Goal: Find contact information: Find contact information

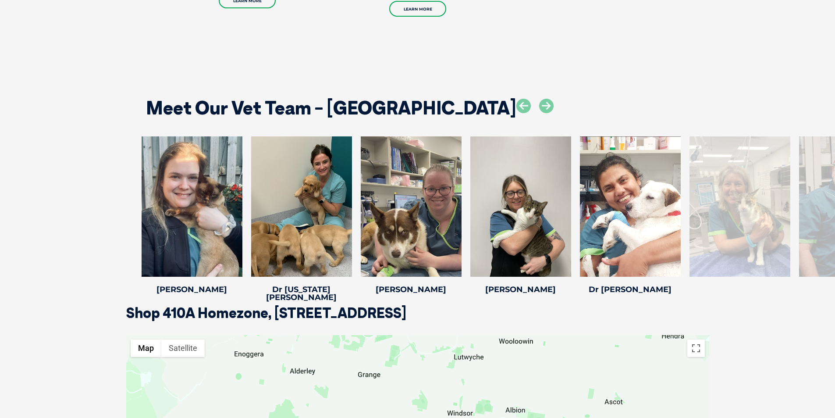
scroll to position [1183, 0]
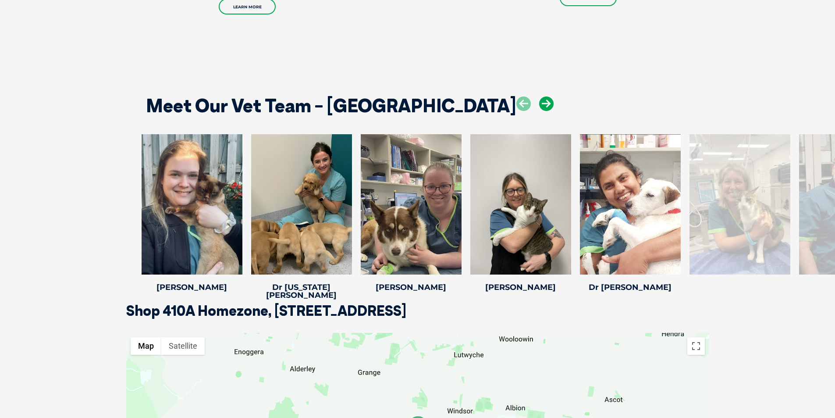
click at [539, 100] on icon at bounding box center [546, 103] width 14 height 14
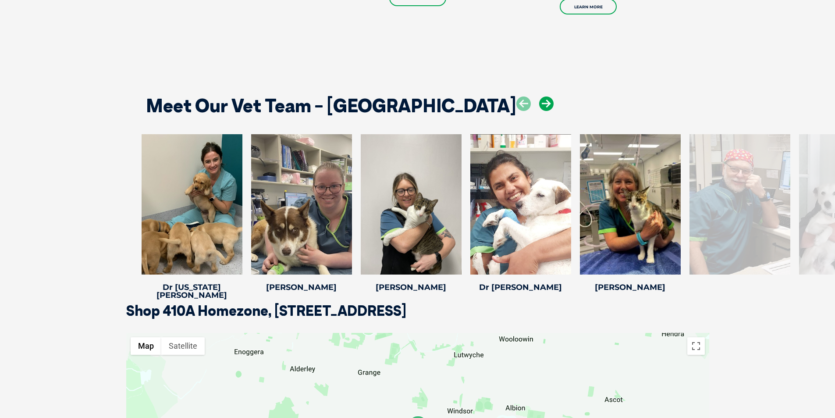
click at [539, 100] on icon at bounding box center [546, 103] width 14 height 14
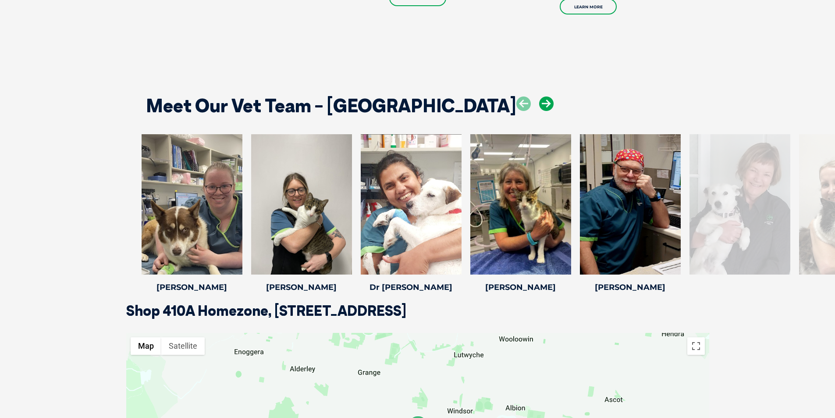
click at [539, 100] on icon at bounding box center [546, 103] width 14 height 14
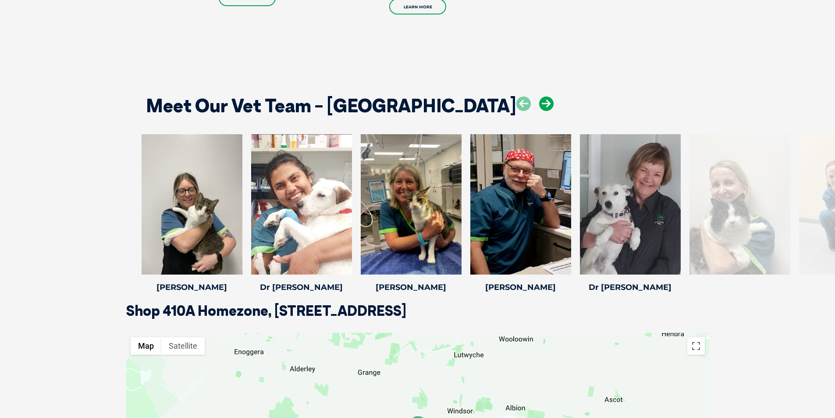
click at [539, 100] on icon at bounding box center [546, 103] width 14 height 14
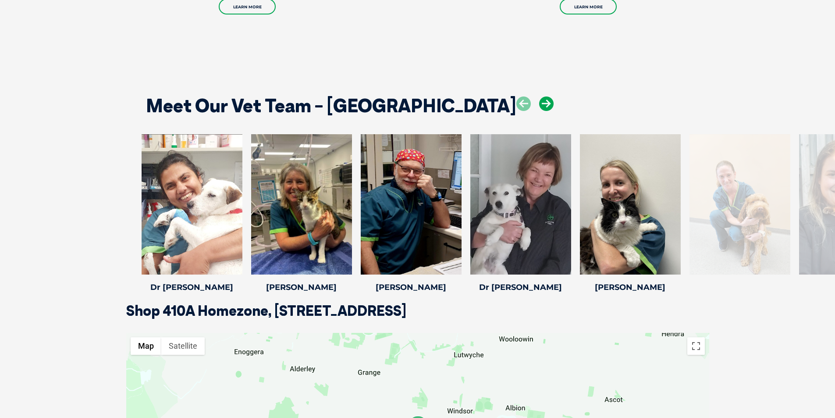
click at [539, 100] on icon at bounding box center [546, 103] width 14 height 14
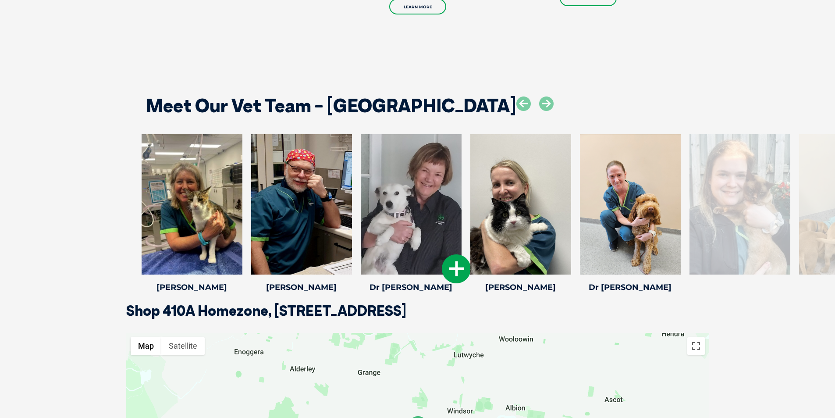
click at [426, 188] on div at bounding box center [411, 204] width 101 height 140
click at [458, 271] on icon at bounding box center [456, 268] width 29 height 29
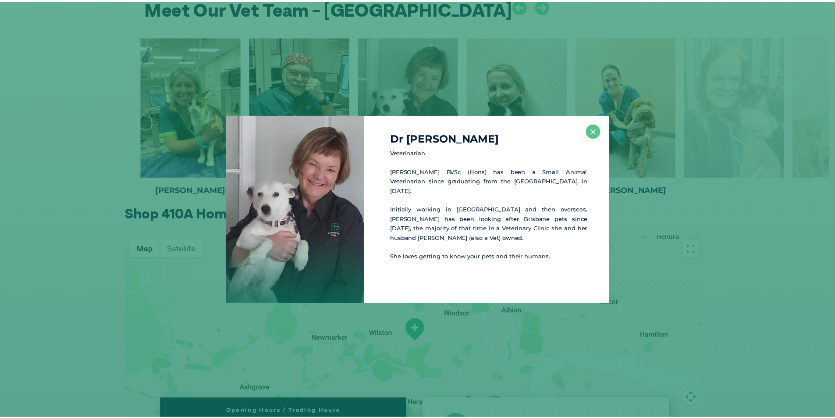
scroll to position [1282, 0]
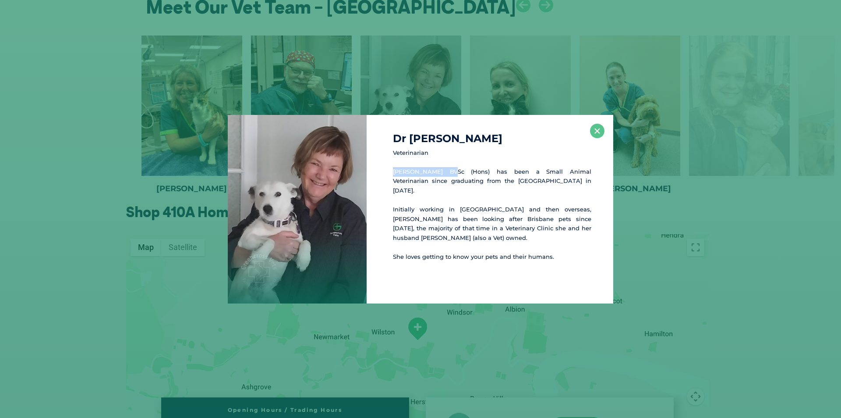
drag, startPoint x: 393, startPoint y: 172, endPoint x: 451, endPoint y: 172, distance: 57.9
click at [451, 172] on p "[PERSON_NAME] BVSc (Hons) has been a Small Animal Veterinarian since graduating…" at bounding box center [492, 181] width 199 height 28
copy p "[PERSON_NAME]"
click at [598, 129] on button "×" at bounding box center [597, 131] width 14 height 14
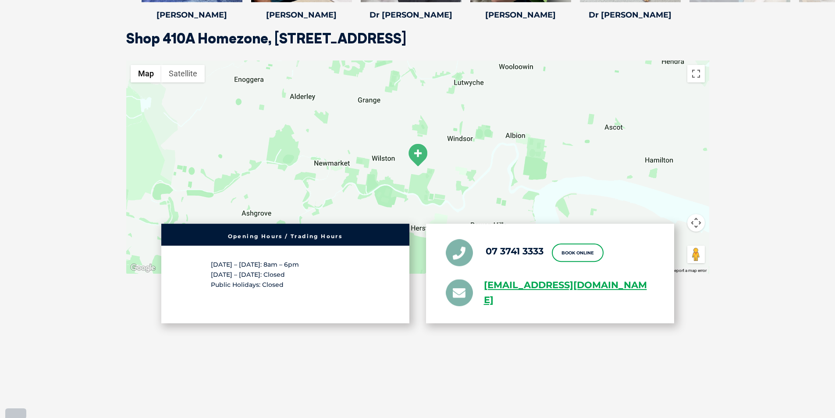
scroll to position [1501, 0]
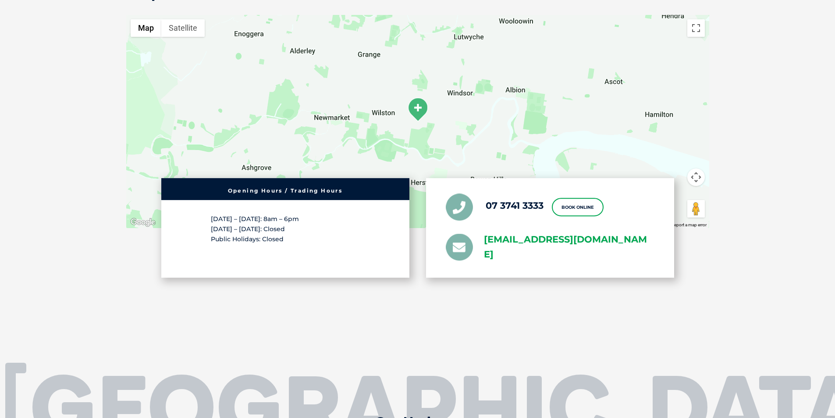
click at [504, 232] on link "[EMAIL_ADDRESS][DOMAIN_NAME]" at bounding box center [569, 247] width 170 height 31
drag, startPoint x: 506, startPoint y: 216, endPoint x: 544, endPoint y: 250, distance: 50.6
click at [544, 250] on ul "07 3741 3333 Book Online [EMAIL_ADDRESS][DOMAIN_NAME]" at bounding box center [550, 227] width 209 height 69
copy ul "07 3741 3333 Book Online [EMAIL_ADDRESS][DOMAIN_NAME]"
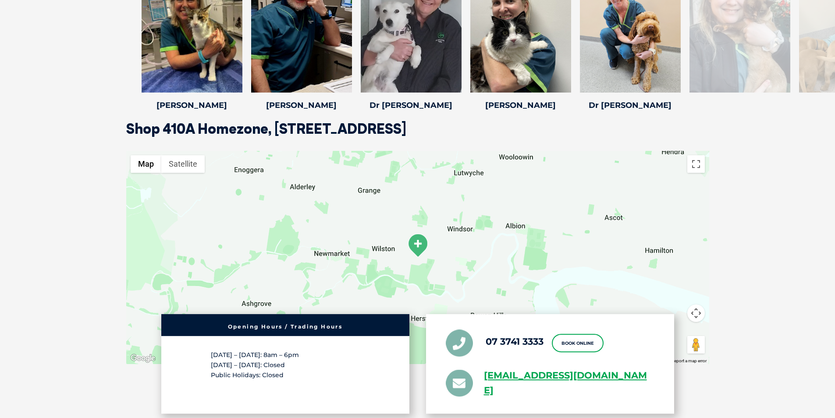
scroll to position [1238, 0]
